Goal: Task Accomplishment & Management: Manage account settings

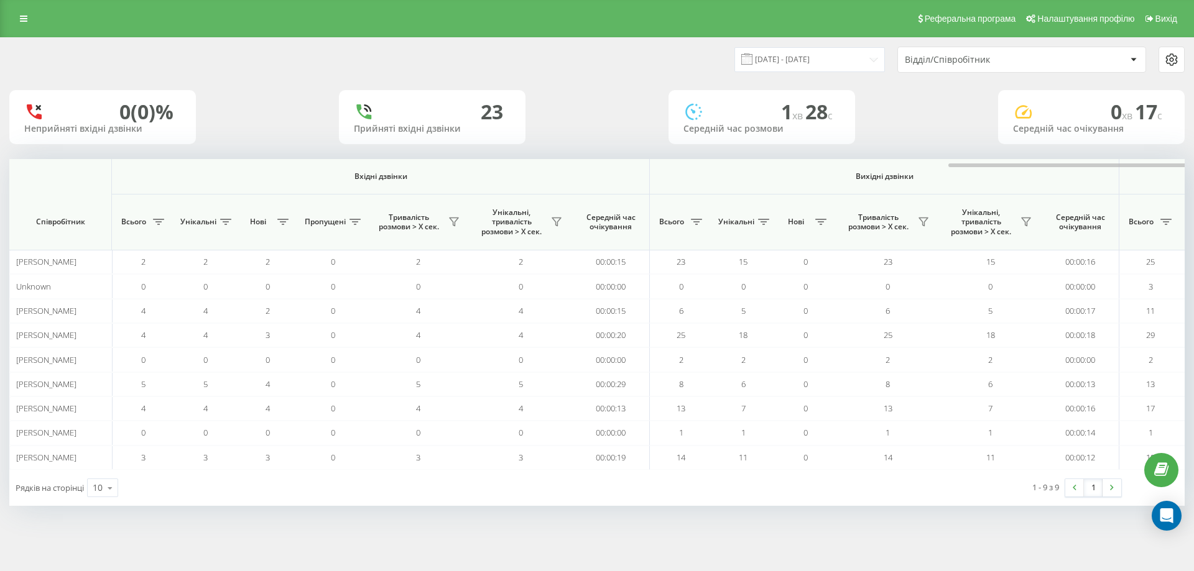
scroll to position [0, 560]
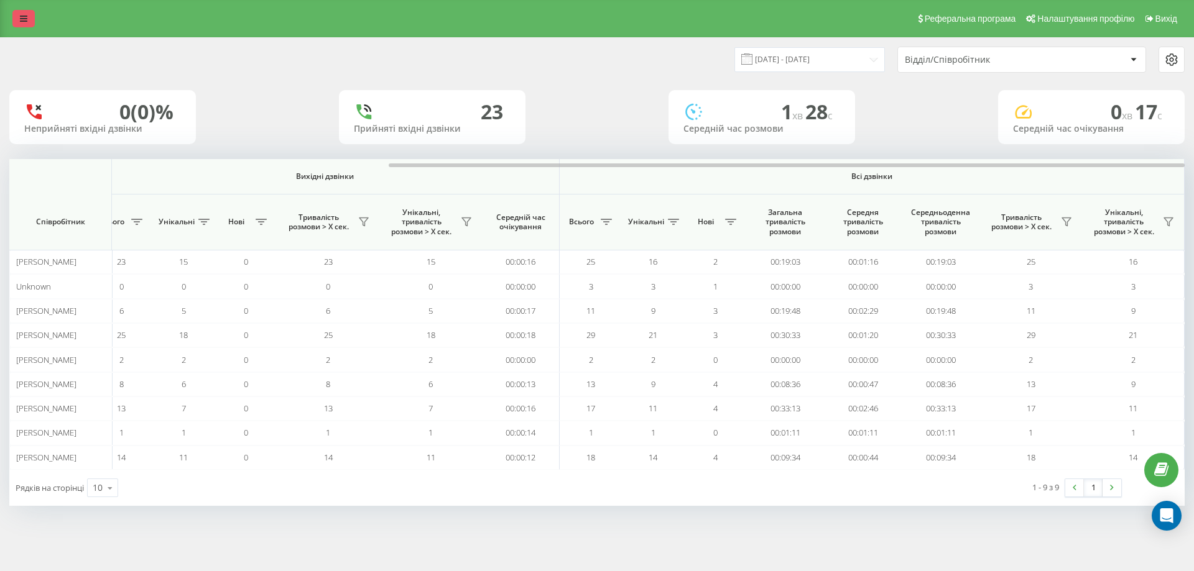
click at [20, 18] on icon at bounding box center [23, 18] width 7 height 9
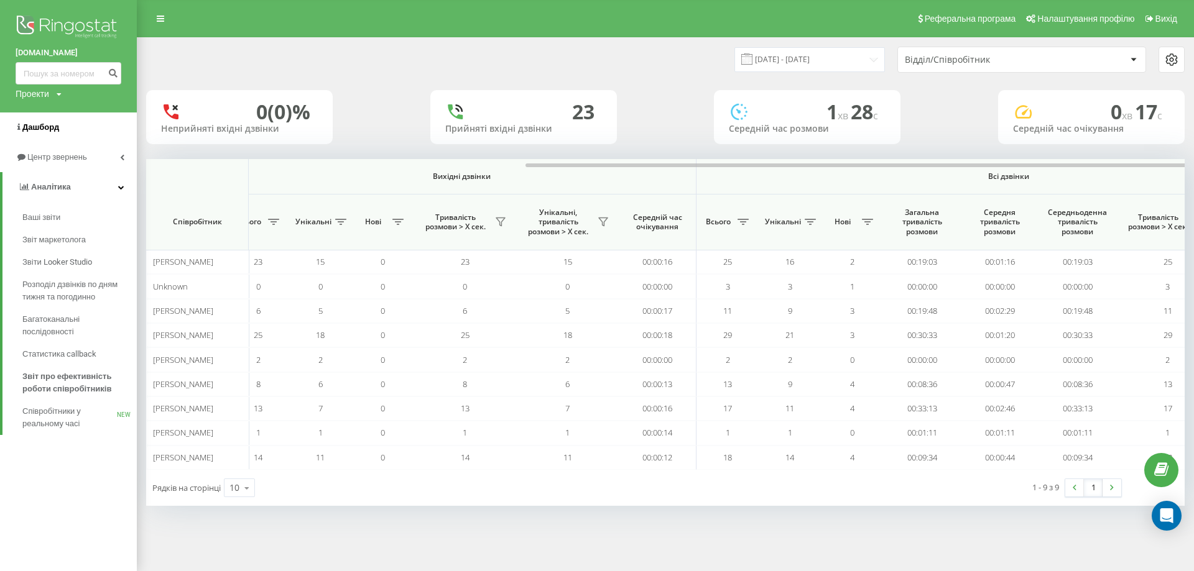
click at [51, 121] on link "Дашборд" at bounding box center [68, 128] width 137 height 30
click at [44, 128] on span "Дашборд" at bounding box center [40, 127] width 37 height 9
click at [83, 157] on span "Центр звернень" at bounding box center [58, 156] width 63 height 9
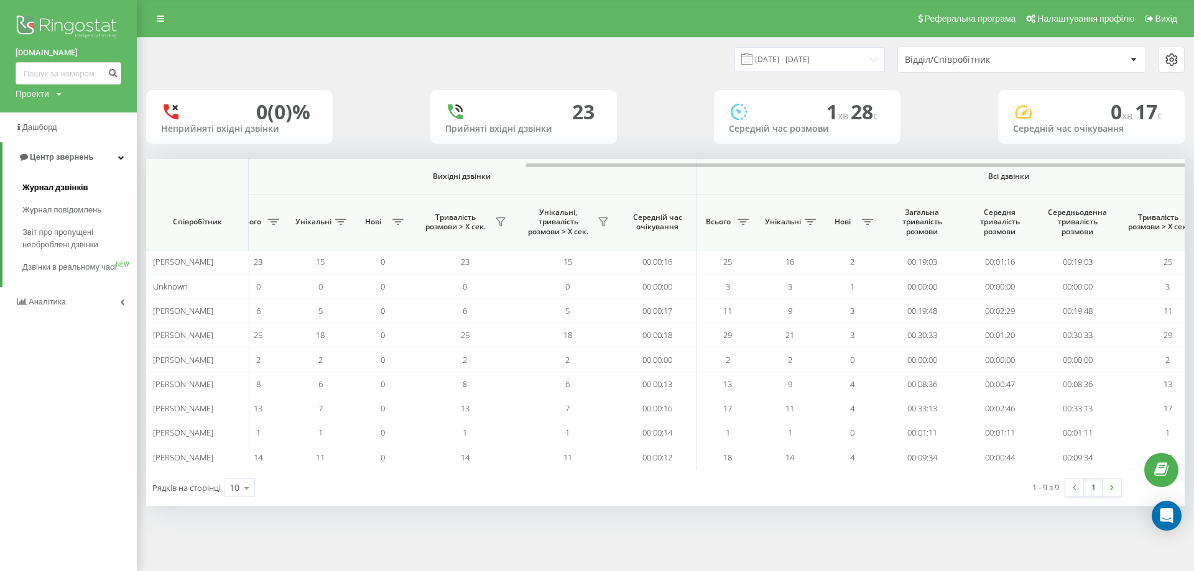
click at [71, 194] on span "Журнал дзвінків" at bounding box center [55, 188] width 66 height 12
click at [65, 185] on span "Журнал дзвінків" at bounding box center [55, 188] width 66 height 12
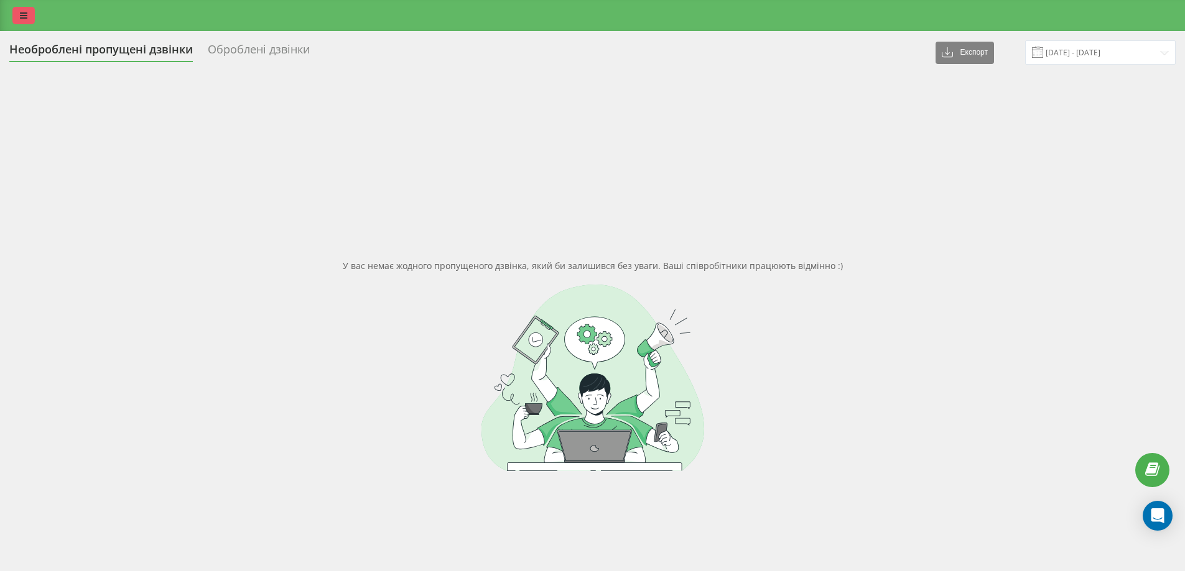
click at [24, 17] on icon at bounding box center [23, 15] width 7 height 9
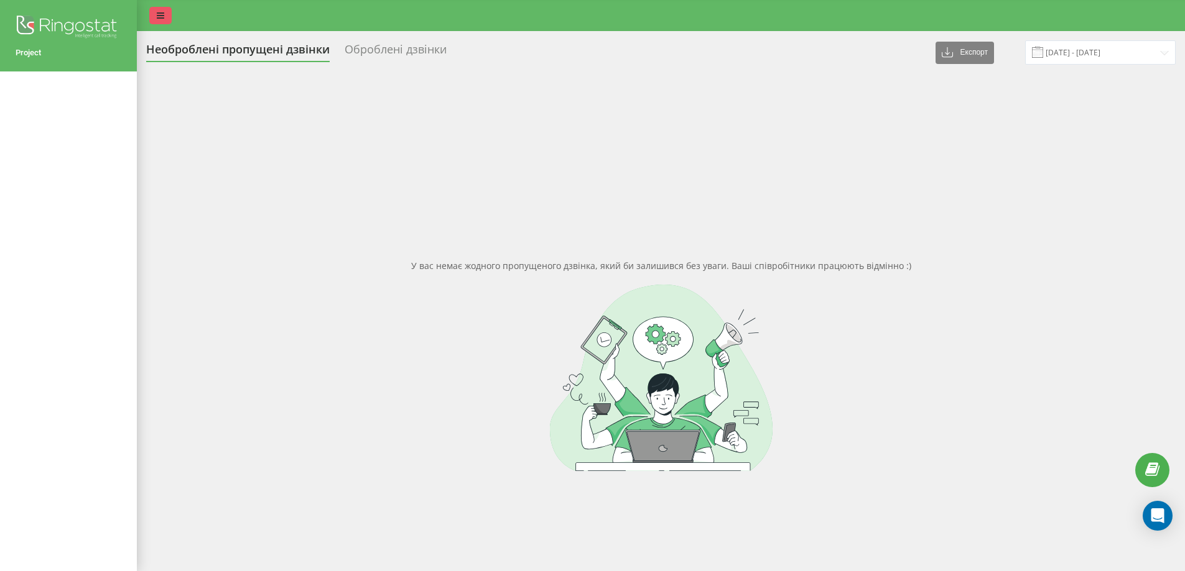
click at [158, 17] on icon at bounding box center [160, 15] width 7 height 9
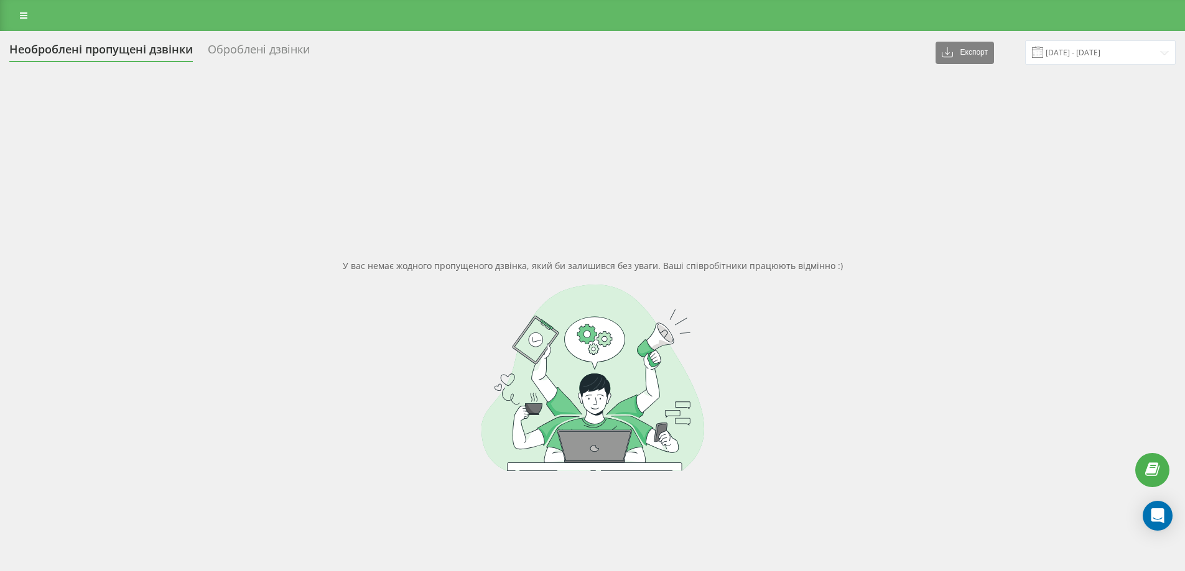
click at [123, 52] on div "Необроблені пропущені дзвінки" at bounding box center [100, 52] width 183 height 19
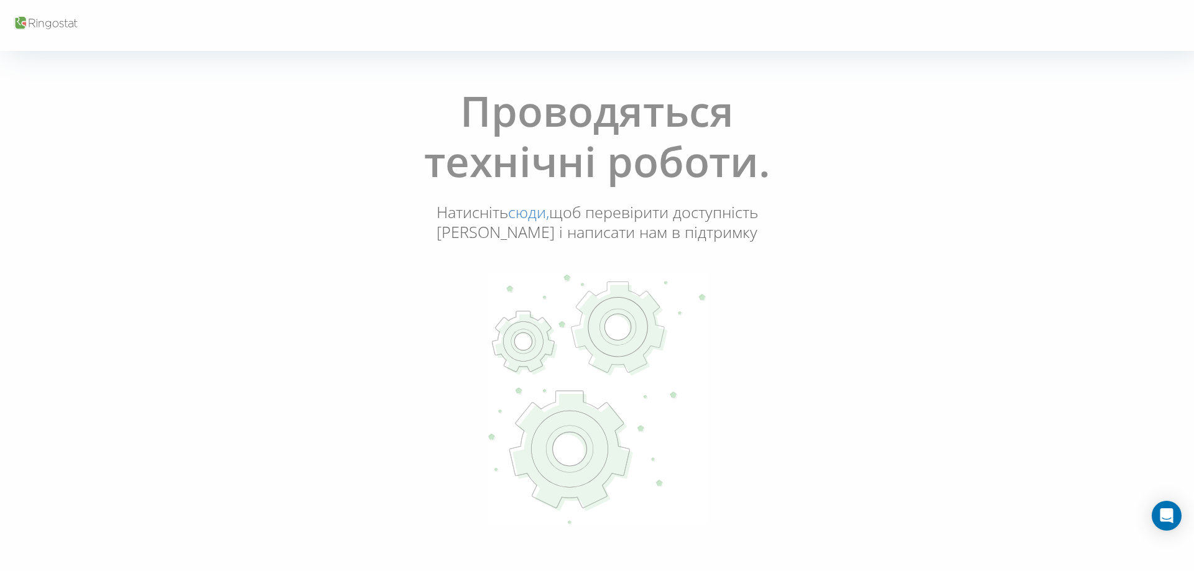
click at [535, 210] on link "сюди," at bounding box center [528, 211] width 41 height 21
click at [48, 19] on icon at bounding box center [45, 24] width 66 height 17
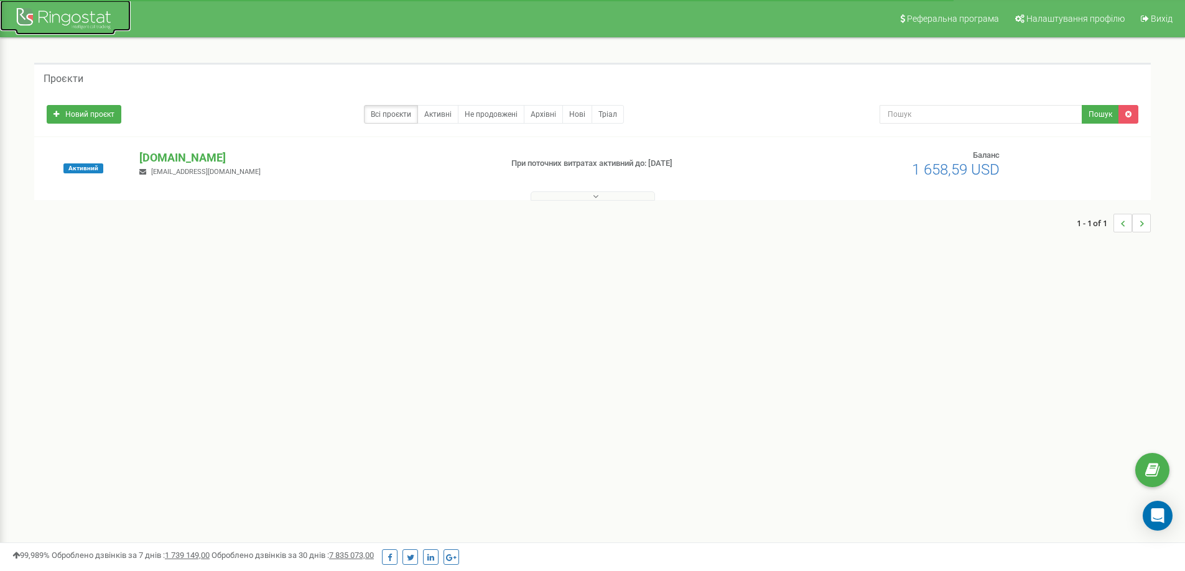
click at [52, 30] on div at bounding box center [65, 20] width 99 height 30
click at [451, 121] on link "Активні" at bounding box center [437, 114] width 41 height 19
click at [172, 155] on p "[DOMAIN_NAME]" at bounding box center [314, 158] width 351 height 16
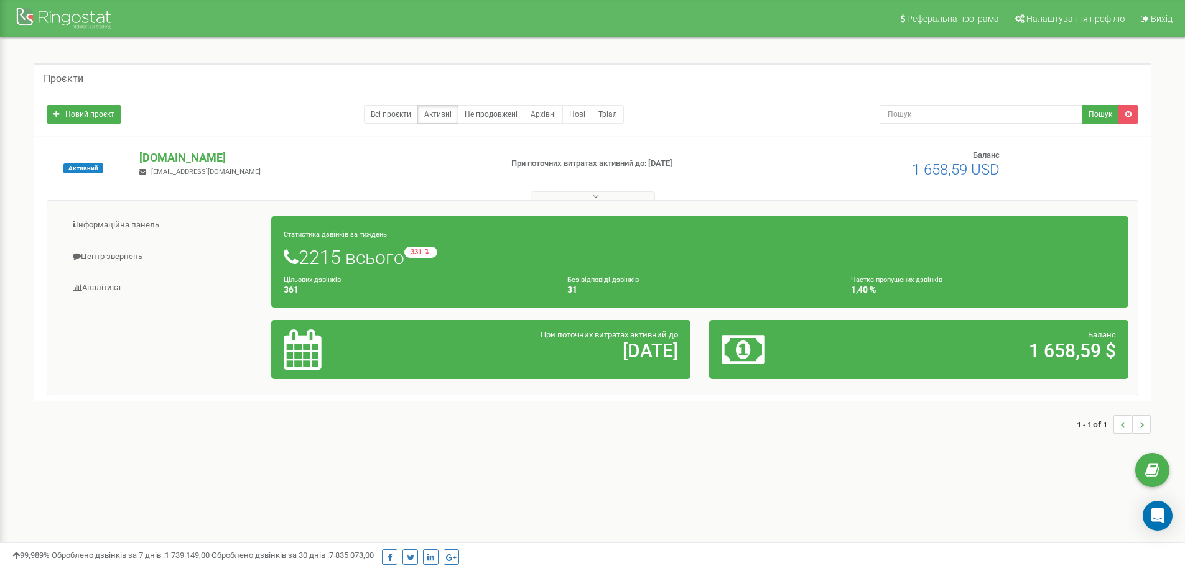
click at [61, 81] on h5 "Проєкти" at bounding box center [64, 78] width 40 height 11
click at [133, 257] on link "Центр звернень" at bounding box center [164, 257] width 215 height 30
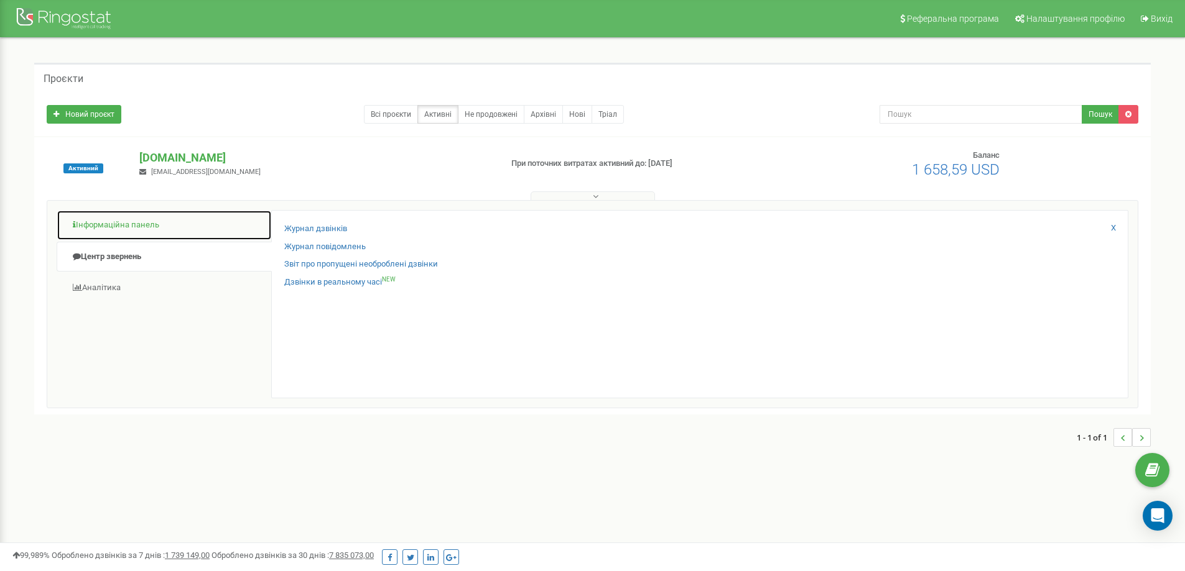
click at [130, 229] on link "Інформаційна панель" at bounding box center [164, 225] width 215 height 30
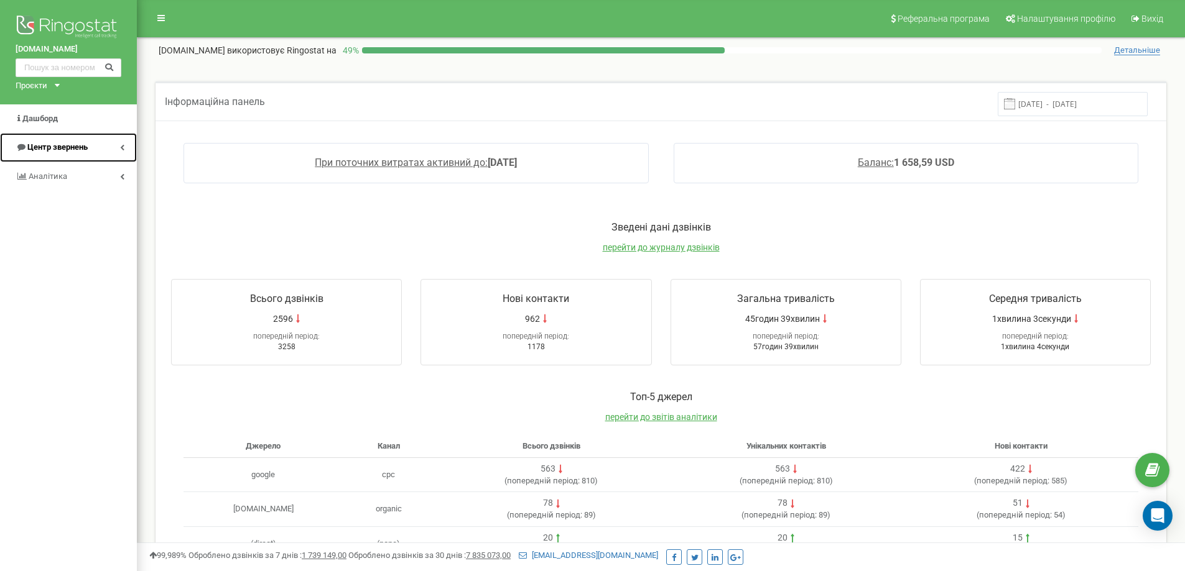
click at [119, 150] on link "Центр звернень" at bounding box center [68, 147] width 137 height 29
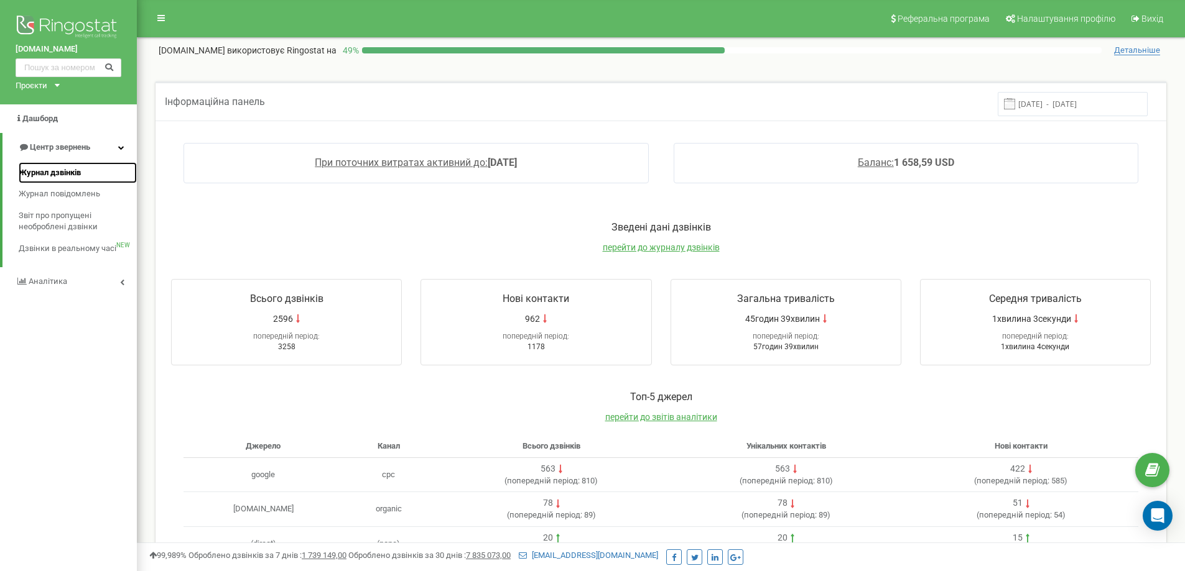
click at [71, 171] on span "Журнал дзвінків" at bounding box center [50, 173] width 62 height 12
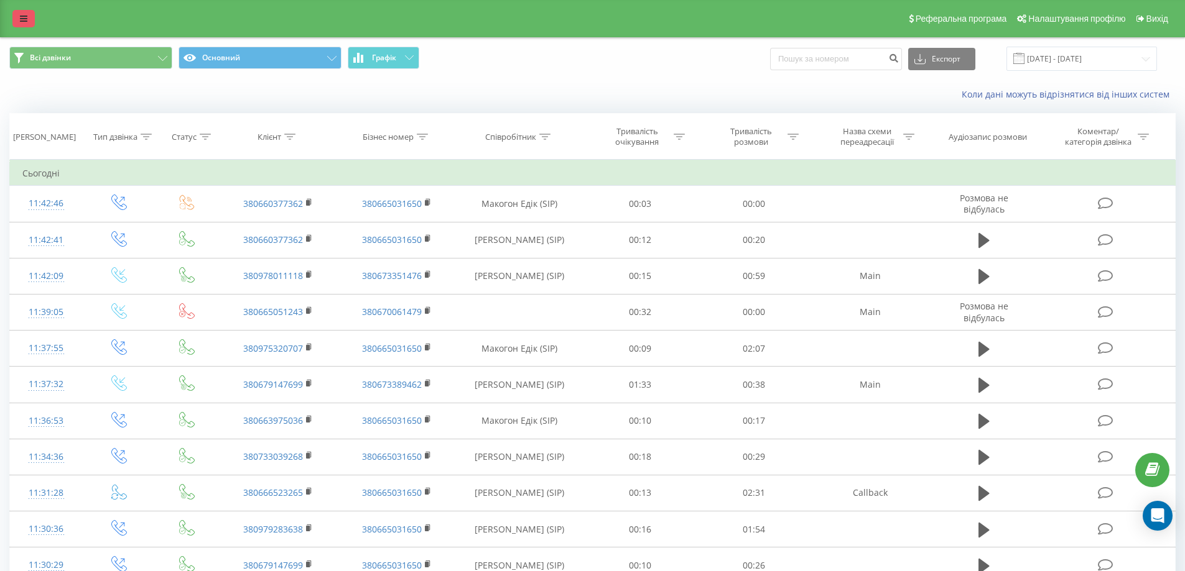
click at [24, 22] on icon at bounding box center [23, 18] width 7 height 9
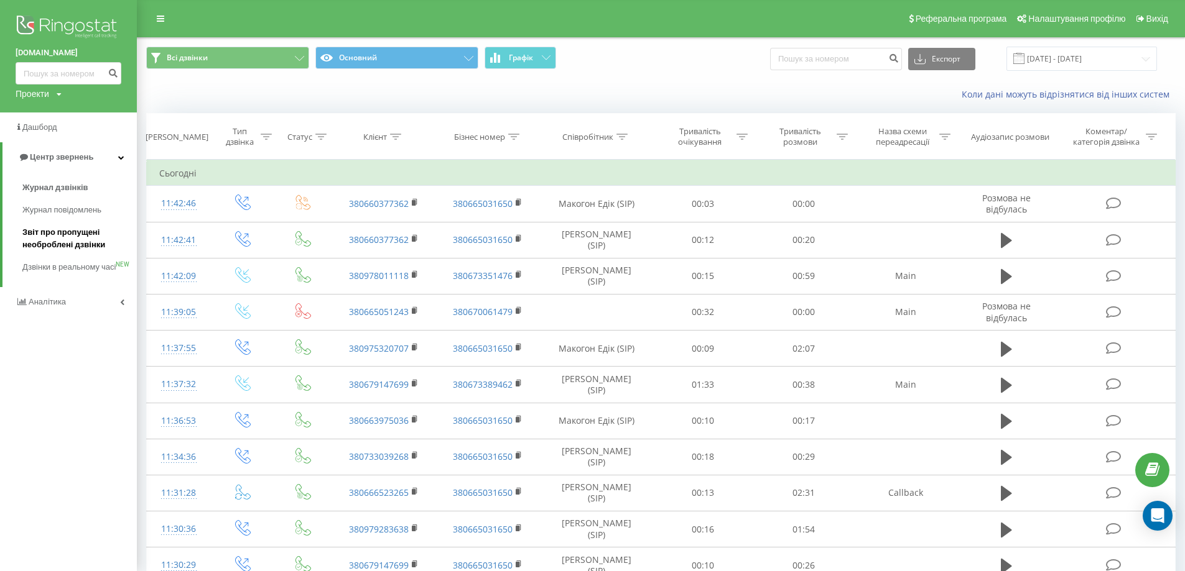
click at [65, 239] on span "Звіт про пропущені необроблені дзвінки" at bounding box center [76, 238] width 108 height 25
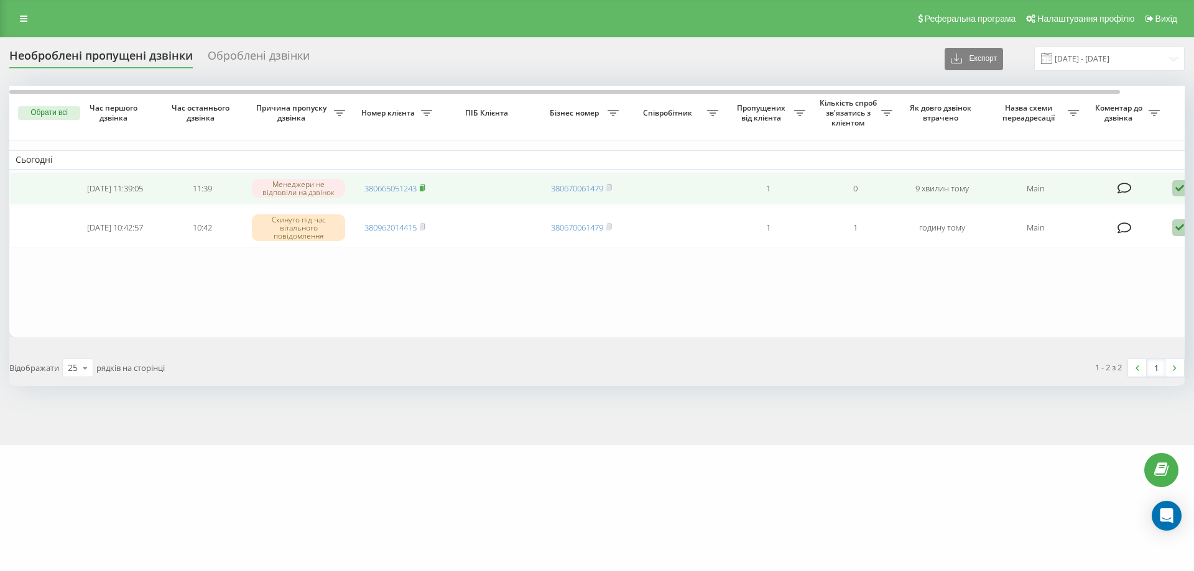
click at [425, 188] on icon at bounding box center [423, 187] width 6 height 7
